Goal: Information Seeking & Learning: Find specific fact

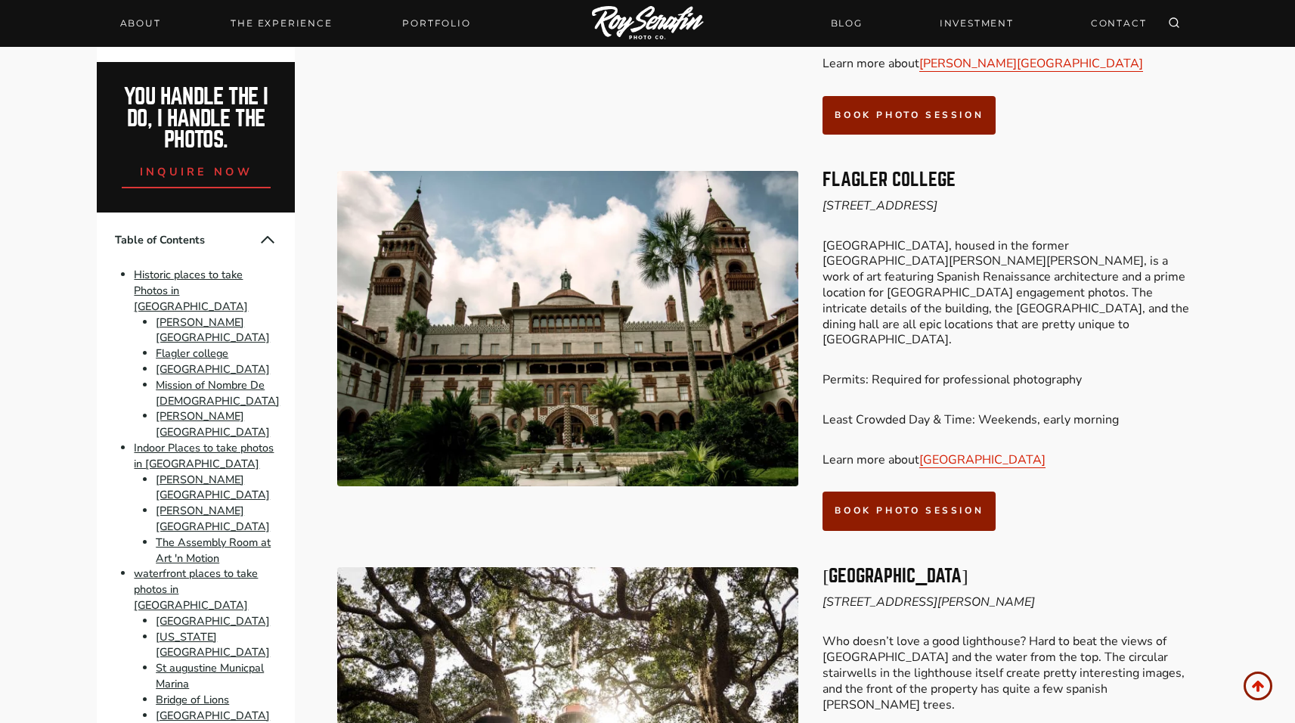
scroll to position [1205, 0]
click at [871, 197] on em "[STREET_ADDRESS]" at bounding box center [880, 205] width 115 height 17
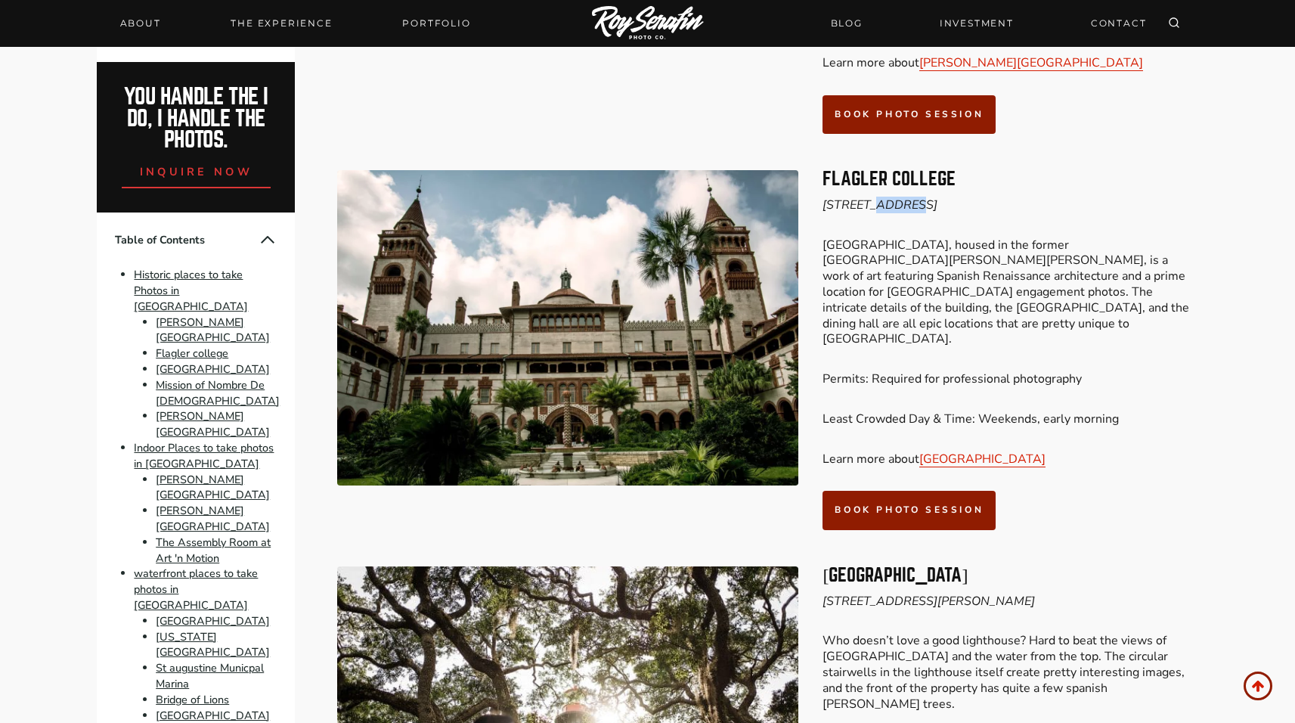
click at [871, 197] on em "[STREET_ADDRESS]" at bounding box center [880, 205] width 115 height 17
copy em "[STREET_ADDRESS]"
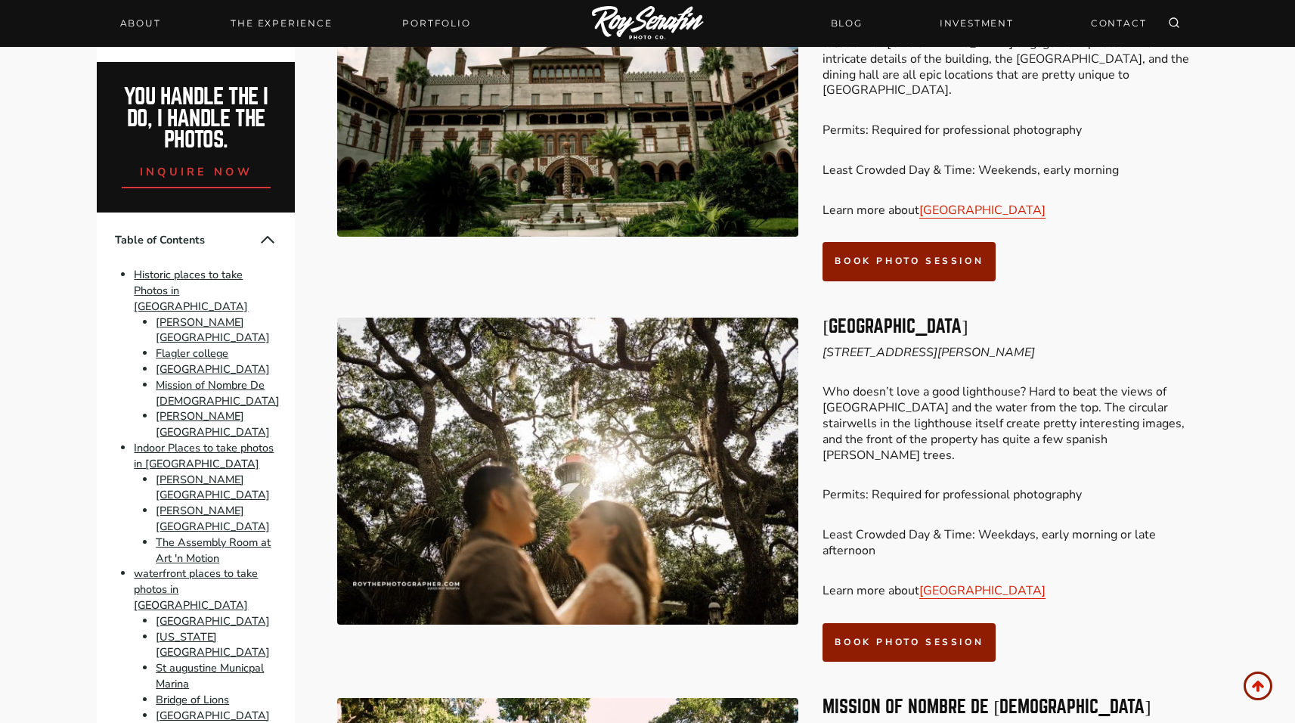
click at [924, 344] on em "[STREET_ADDRESS][PERSON_NAME]" at bounding box center [929, 352] width 212 height 17
copy em "[STREET_ADDRESS][PERSON_NAME]"
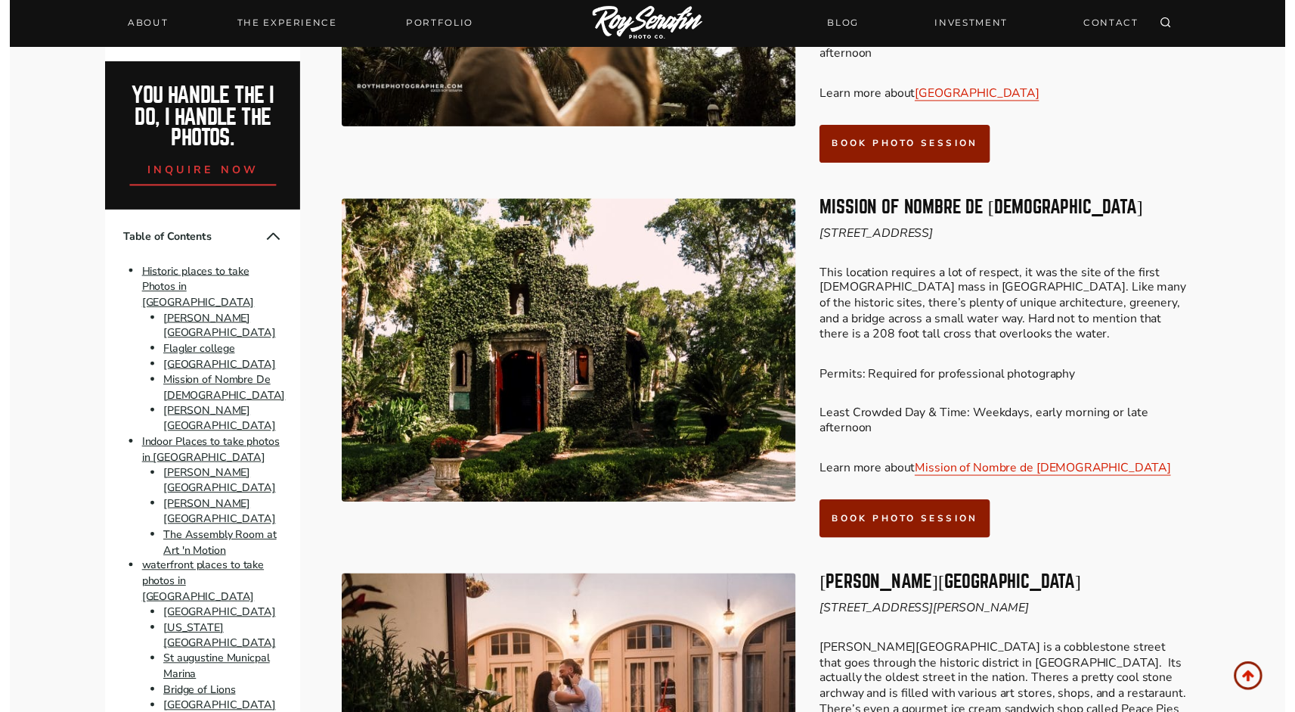
scroll to position [1982, 0]
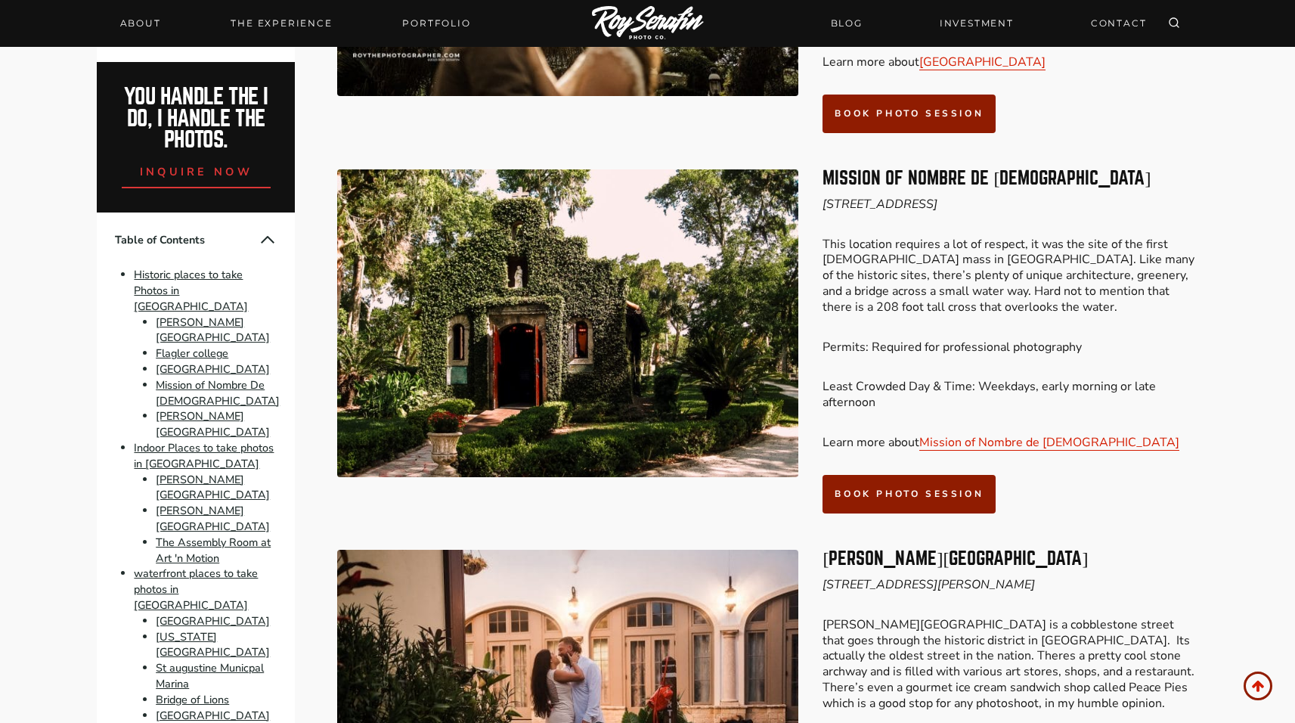
click at [892, 196] on em "[STREET_ADDRESS]" at bounding box center [880, 204] width 115 height 17
click at [888, 196] on em "[STREET_ADDRESS]" at bounding box center [880, 204] width 115 height 17
copy em "[STREET_ADDRESS]"
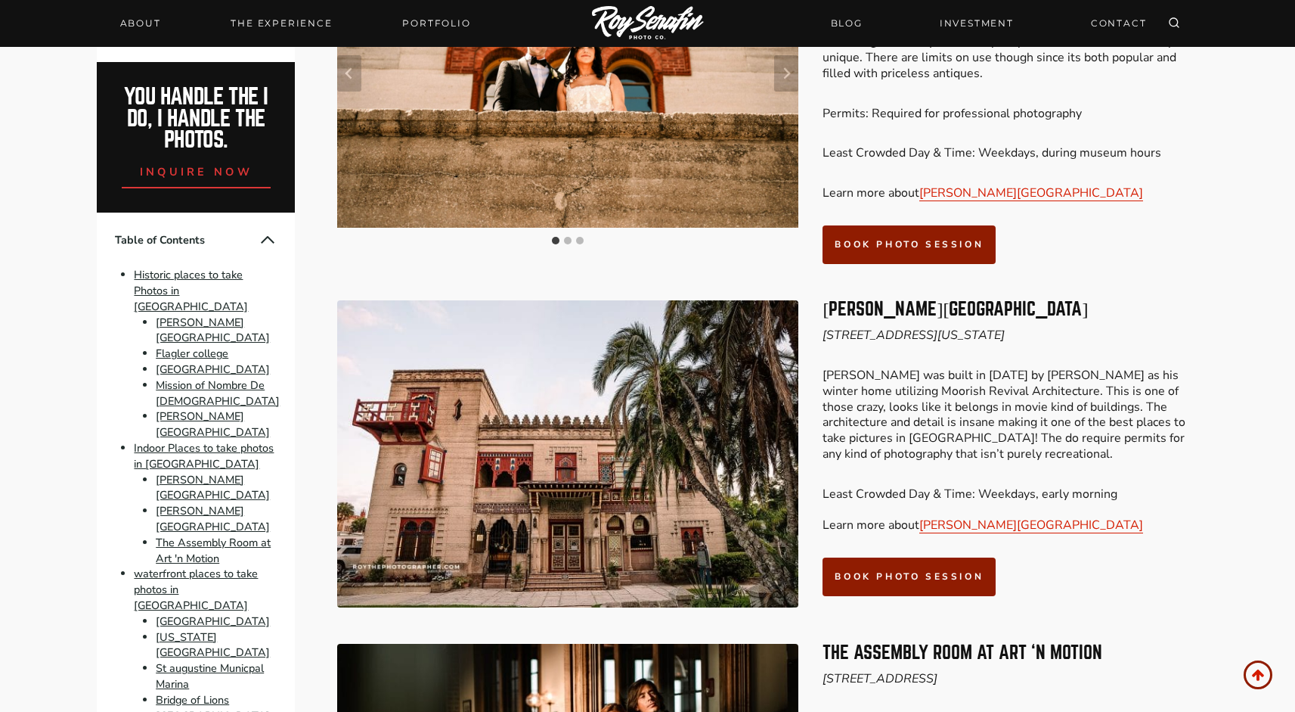
scroll to position [3041, 0]
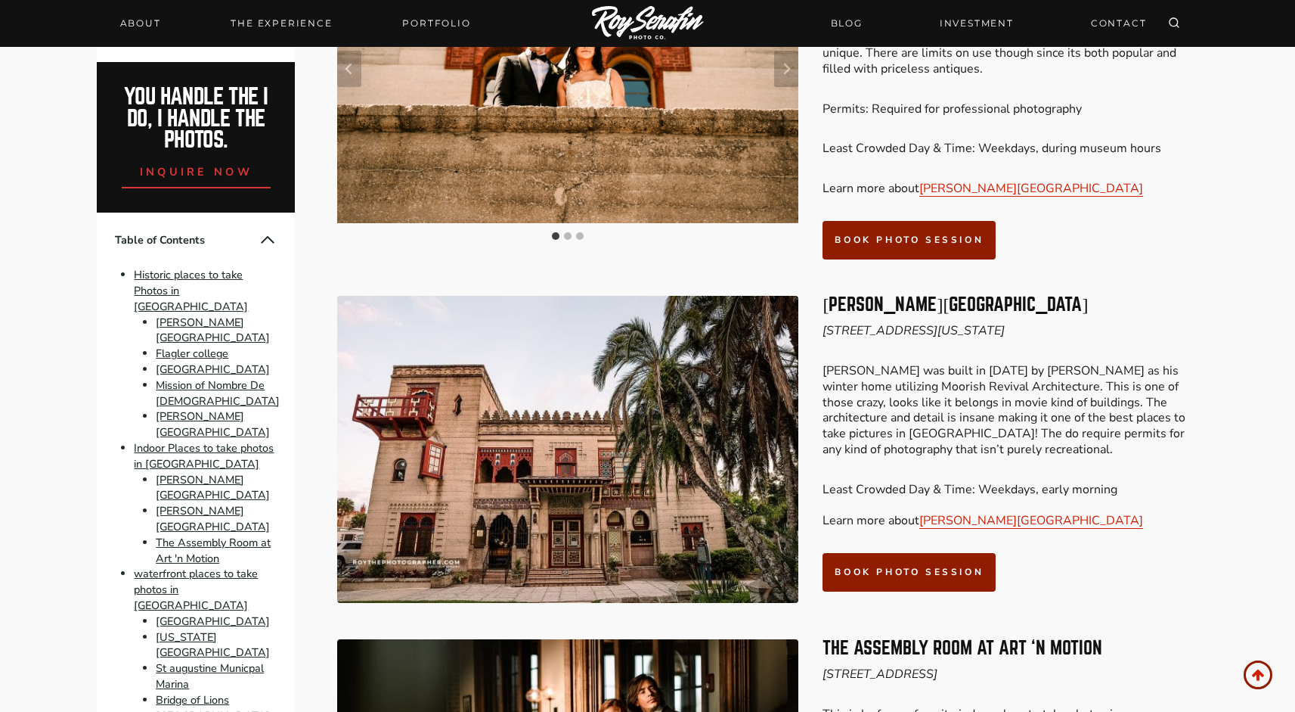
click at [894, 322] on em "[STREET_ADDRESS][US_STATE]" at bounding box center [914, 330] width 182 height 17
copy em "[STREET_ADDRESS][US_STATE]"
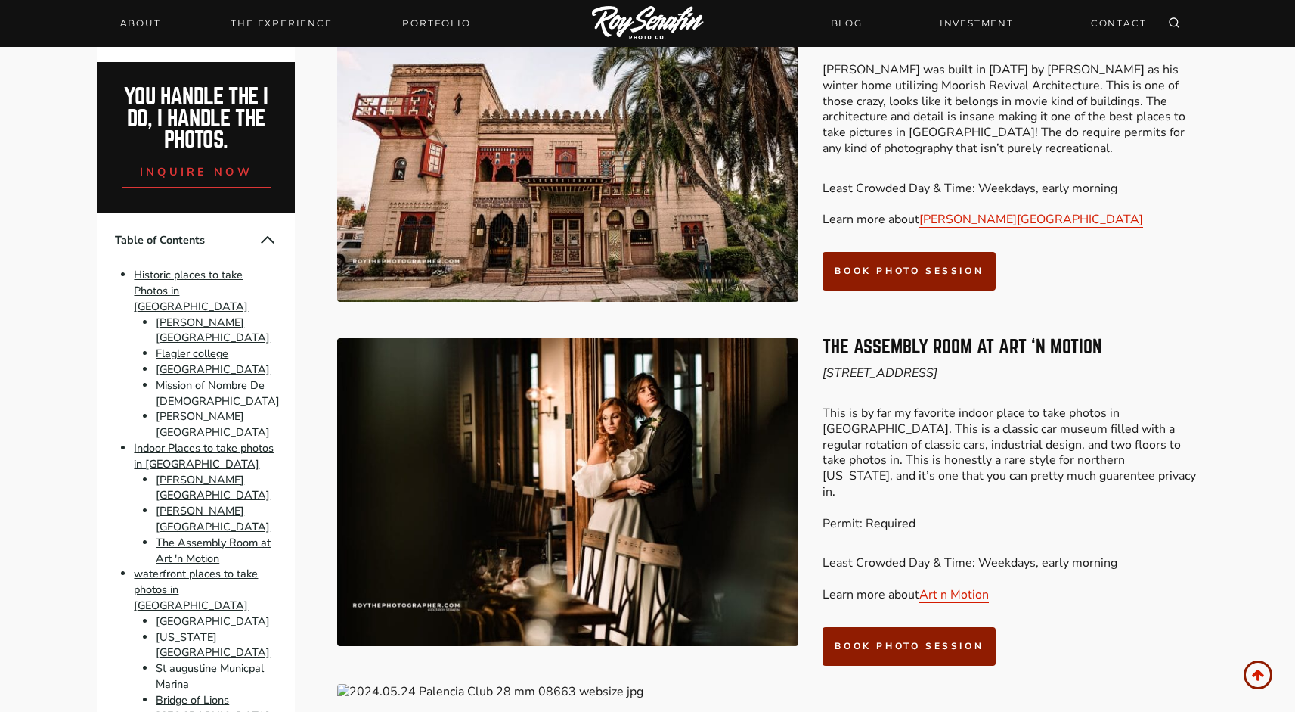
scroll to position [3345, 0]
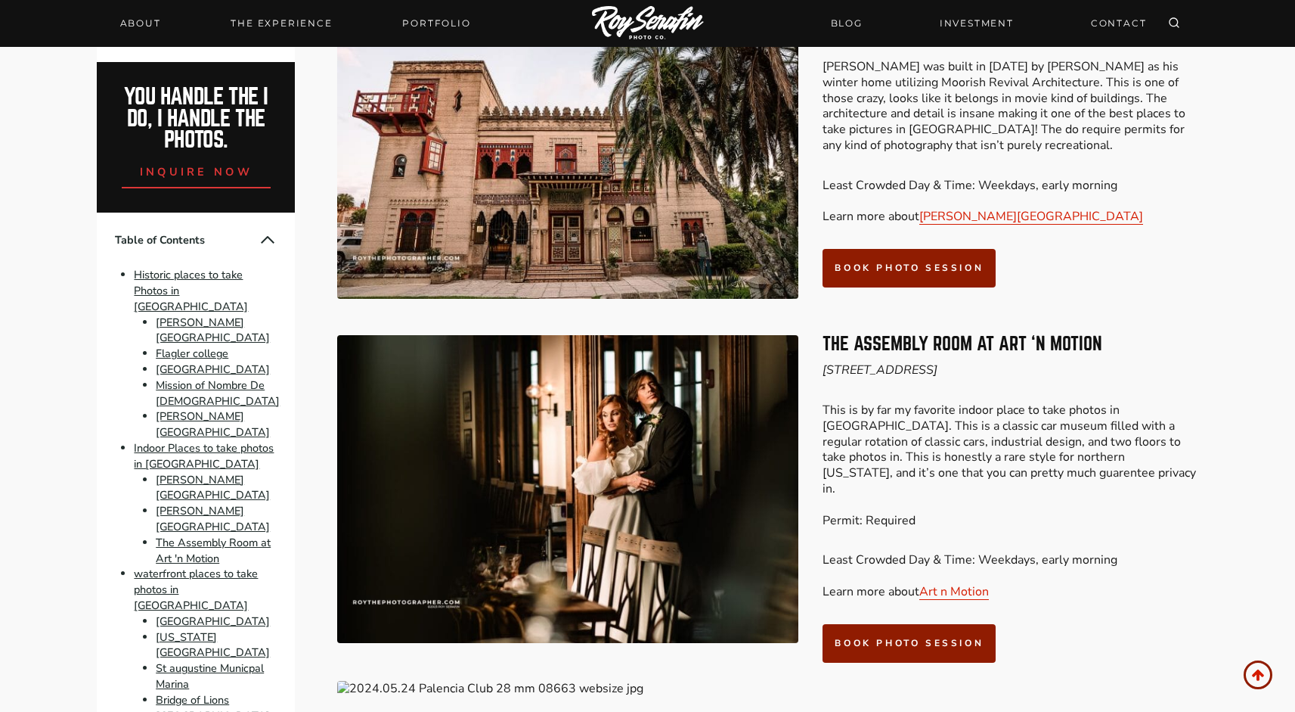
click at [927, 361] on em "[STREET_ADDRESS]" at bounding box center [880, 369] width 115 height 17
copy em "[STREET_ADDRESS]"
